Goal: Information Seeking & Learning: Learn about a topic

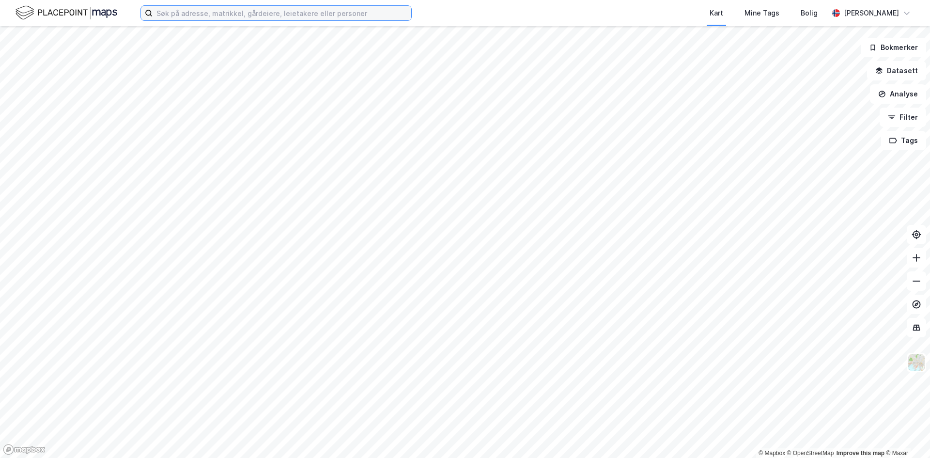
click at [233, 18] on input at bounding box center [282, 13] width 259 height 15
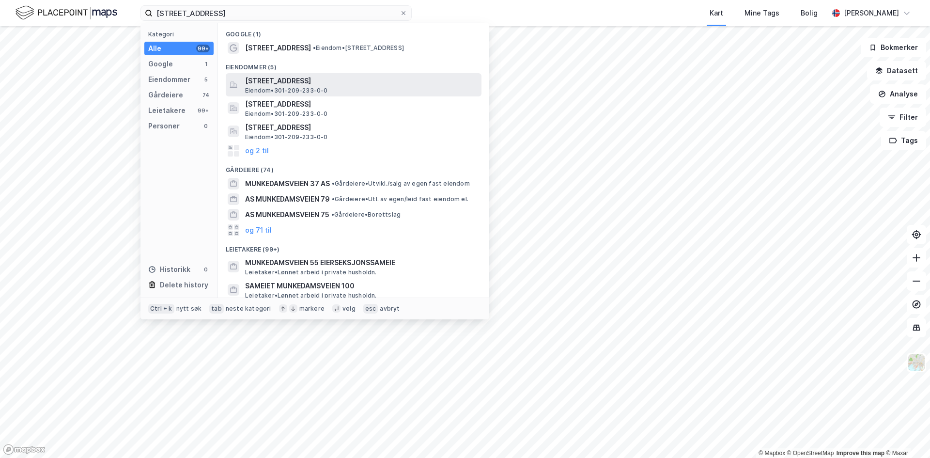
click at [331, 86] on span "Munkedamsveien 55A, 0270, OSLO, OSLO" at bounding box center [361, 81] width 233 height 12
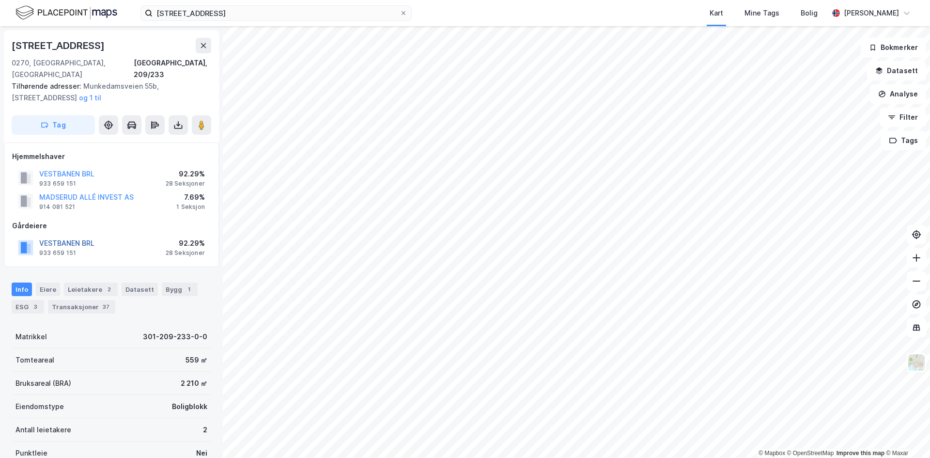
click at [0, 0] on button "VESTBANEN BRL" at bounding box center [0, 0] width 0 height 0
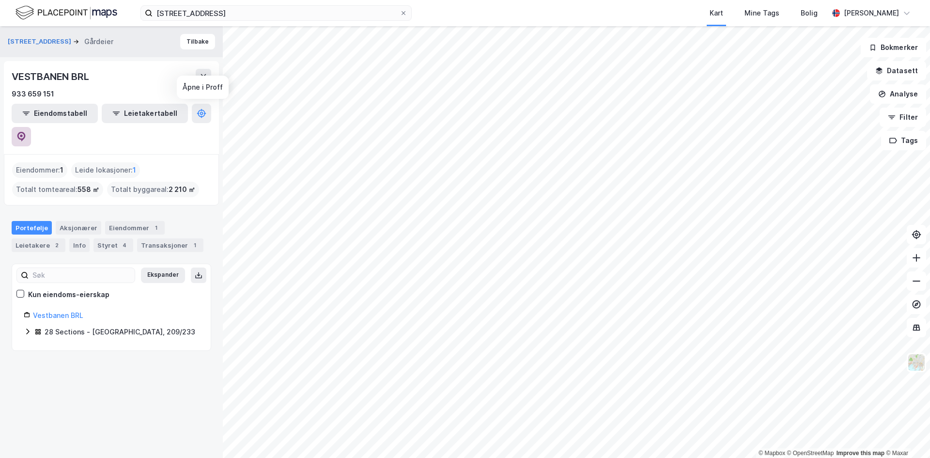
click at [31, 127] on button at bounding box center [21, 136] width 19 height 19
click at [228, 10] on input "munkedamsveien 55" at bounding box center [276, 13] width 247 height 15
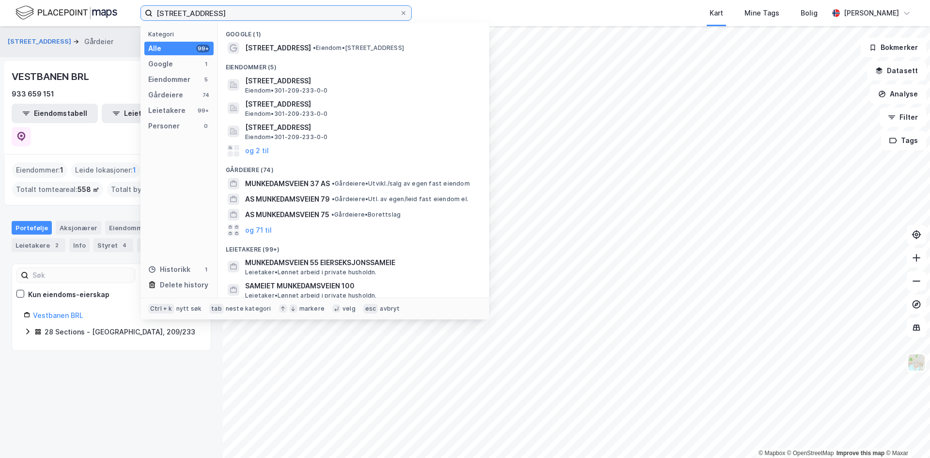
click at [228, 10] on input "munkedamsveien 55" at bounding box center [276, 13] width 247 height 15
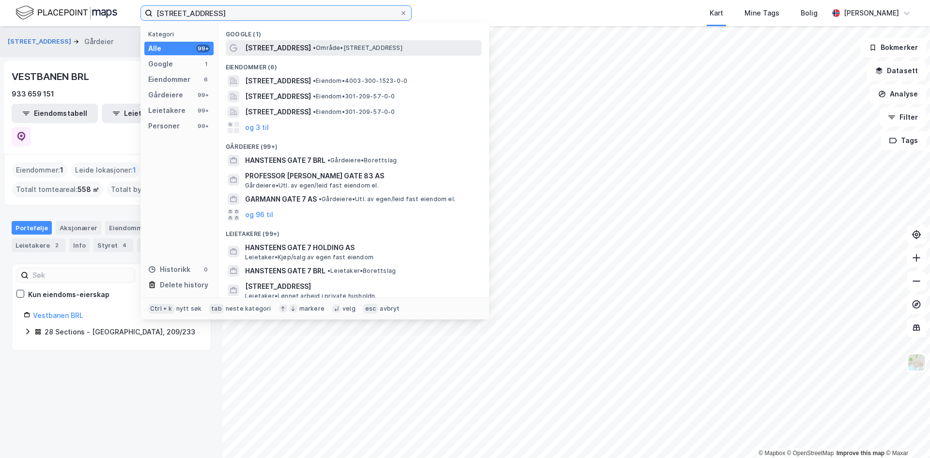
type input "hansteens gate 7"
click at [307, 49] on div "Hansteens gate 7B • Område • Hansteens gate 7B, 0253 Oslo" at bounding box center [362, 48] width 235 height 12
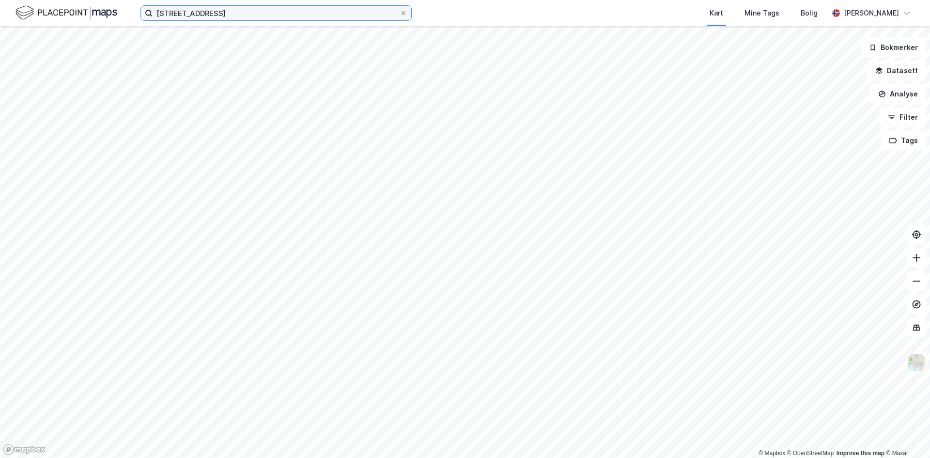
click at [235, 9] on input "hansteens gate 7" at bounding box center [276, 13] width 247 height 15
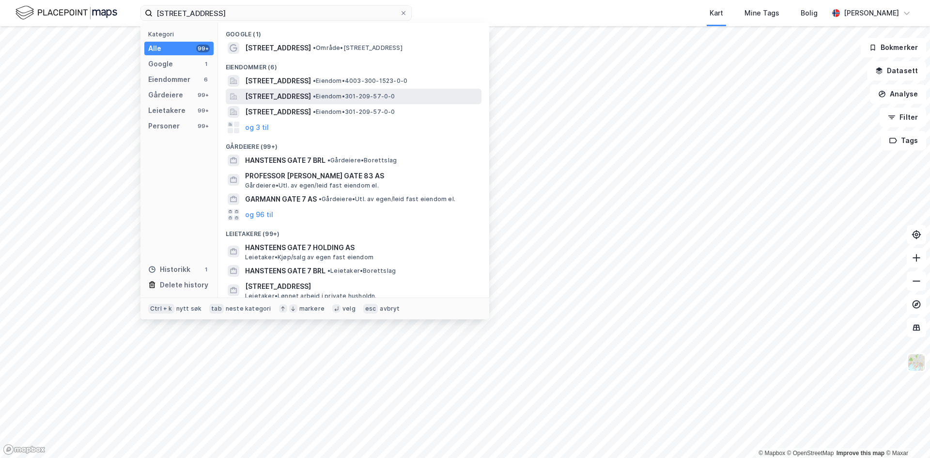
click at [311, 96] on span "Hansteens gate 7A, 0253, OSLO, OSLO" at bounding box center [278, 97] width 66 height 12
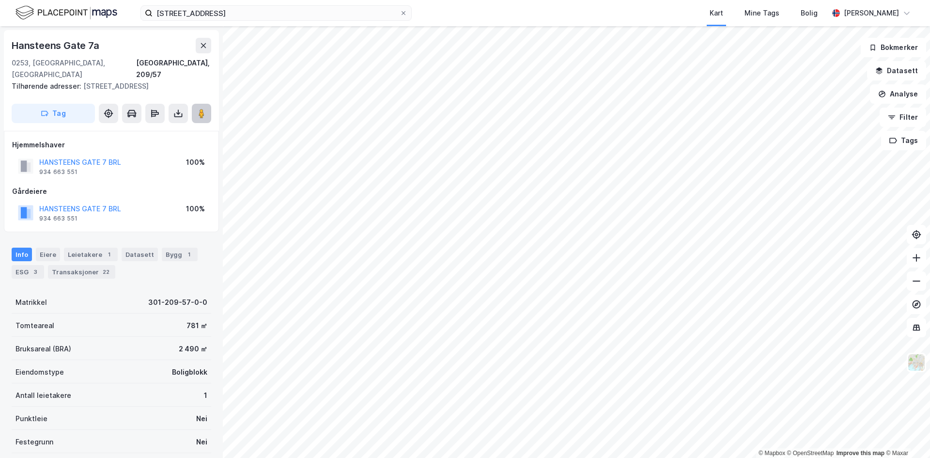
click at [210, 117] on button at bounding box center [201, 113] width 19 height 19
click at [199, 46] on button at bounding box center [204, 46] width 16 height 16
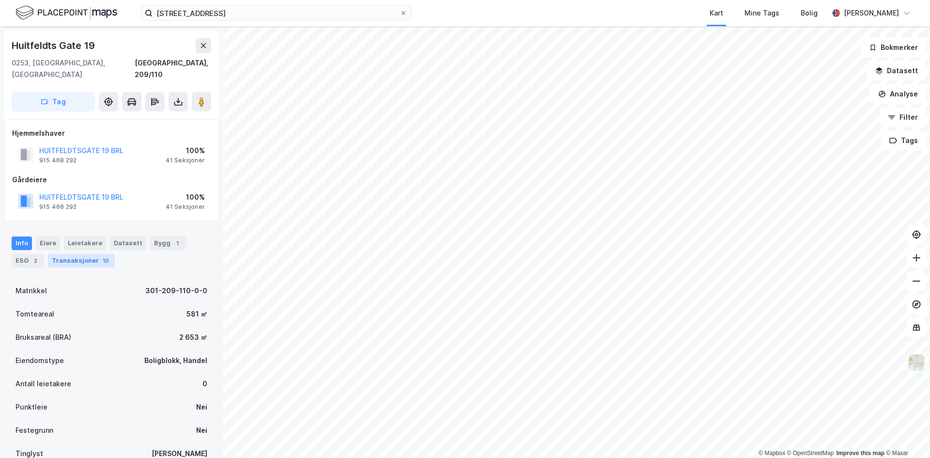
click at [88, 254] on div "Transaksjoner 10" at bounding box center [81, 261] width 67 height 14
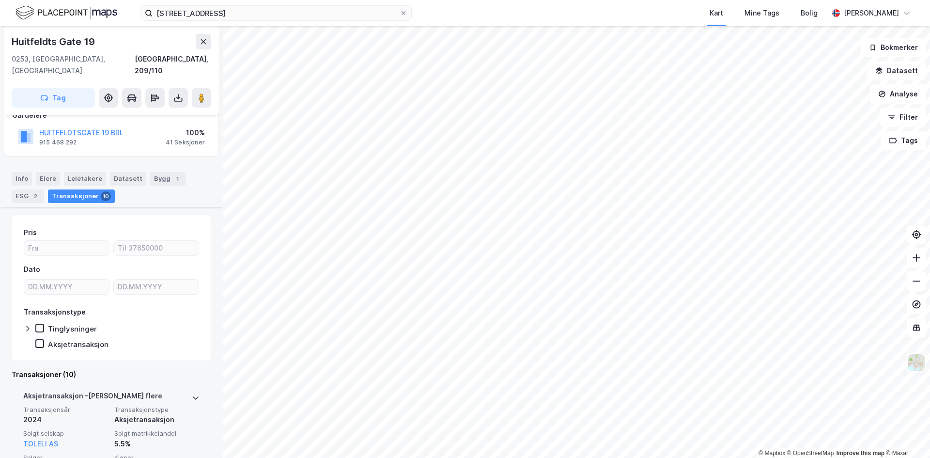
scroll to position [48, 0]
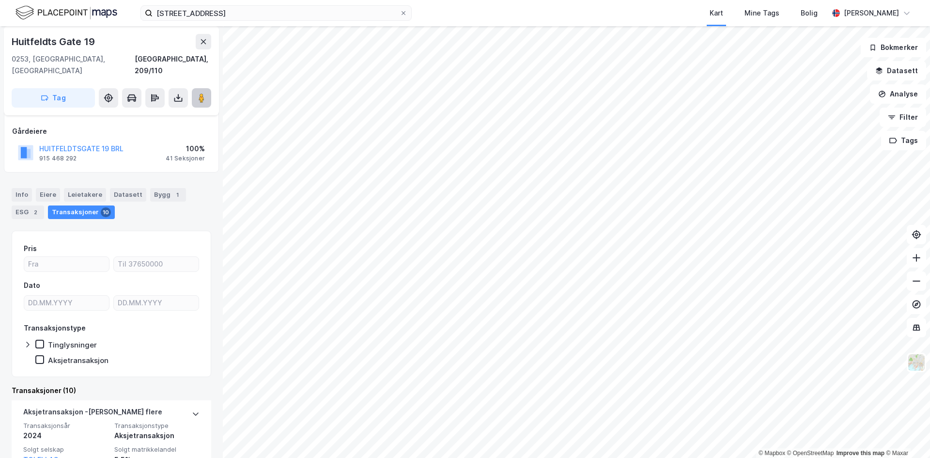
click at [203, 93] on image at bounding box center [202, 98] width 6 height 10
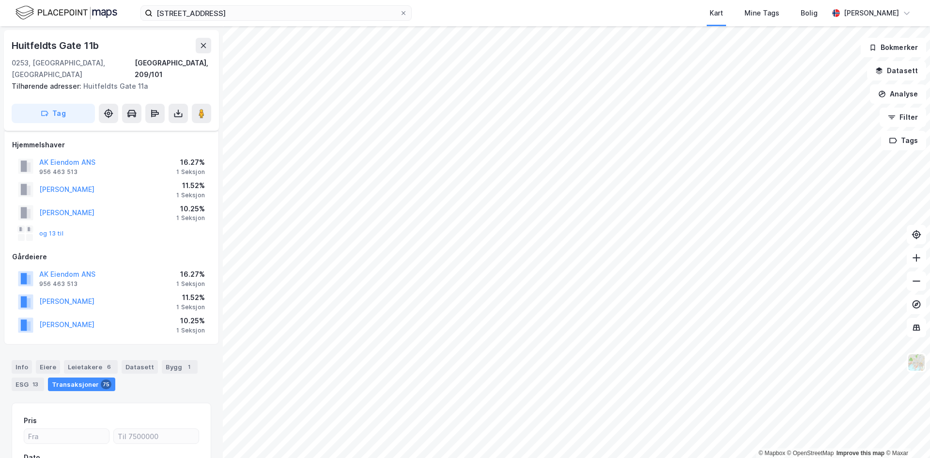
scroll to position [48, 0]
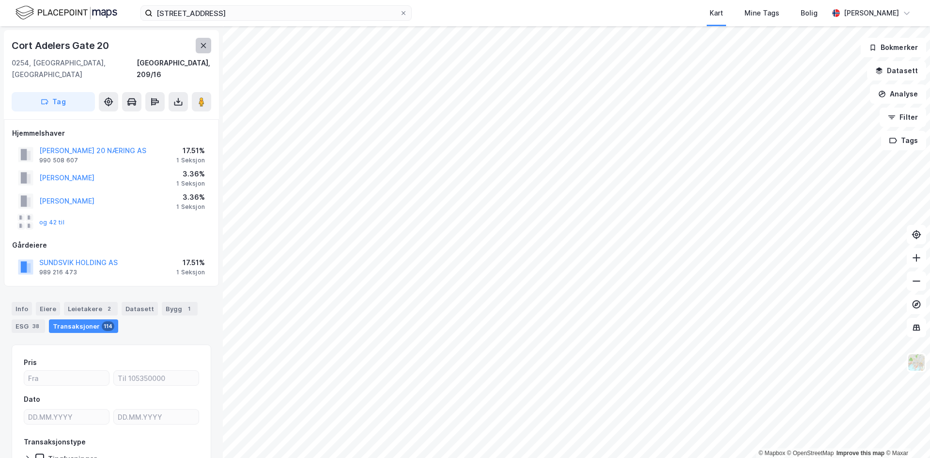
click at [205, 45] on icon at bounding box center [203, 45] width 5 height 5
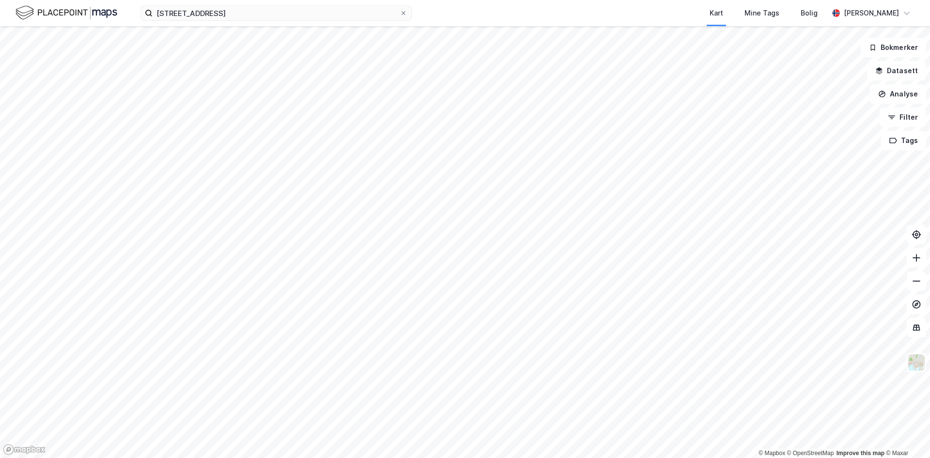
click at [0, 457] on html "hansteens gate 7 Kart Mine Tags Bolig Håvard Skaland © Mapbox © OpenStreetMap I…" at bounding box center [465, 229] width 930 height 458
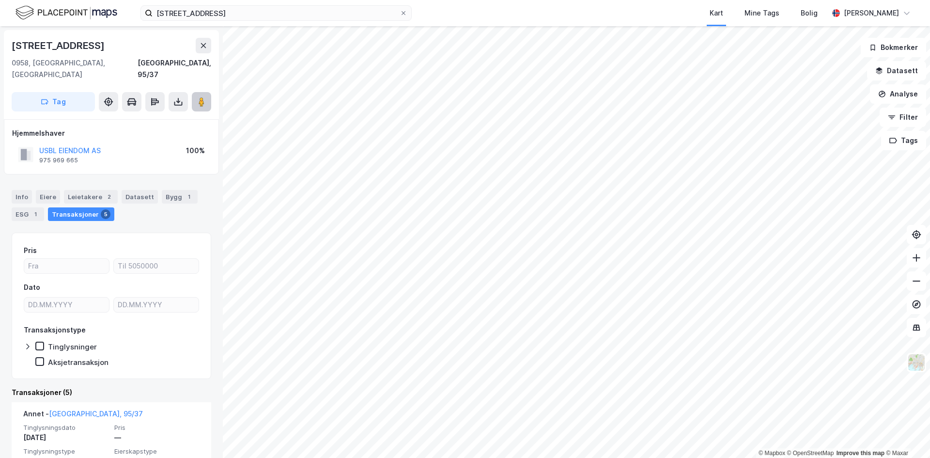
click at [195, 96] on button at bounding box center [201, 101] width 19 height 19
click at [673, 20] on div "hansteens gate 7 Kart Mine Tags Bolig Håvard Skaland © Mapbox © OpenStreetMap I…" at bounding box center [465, 229] width 930 height 458
